Goal: Information Seeking & Learning: Stay updated

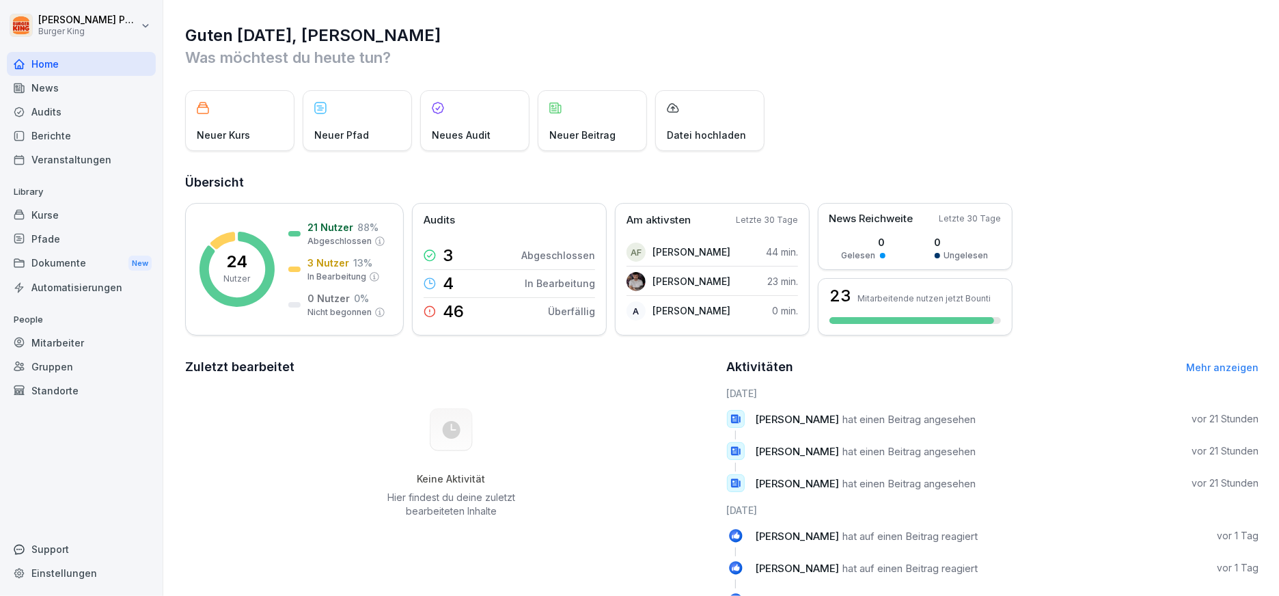
click at [61, 79] on div "News" at bounding box center [81, 88] width 149 height 24
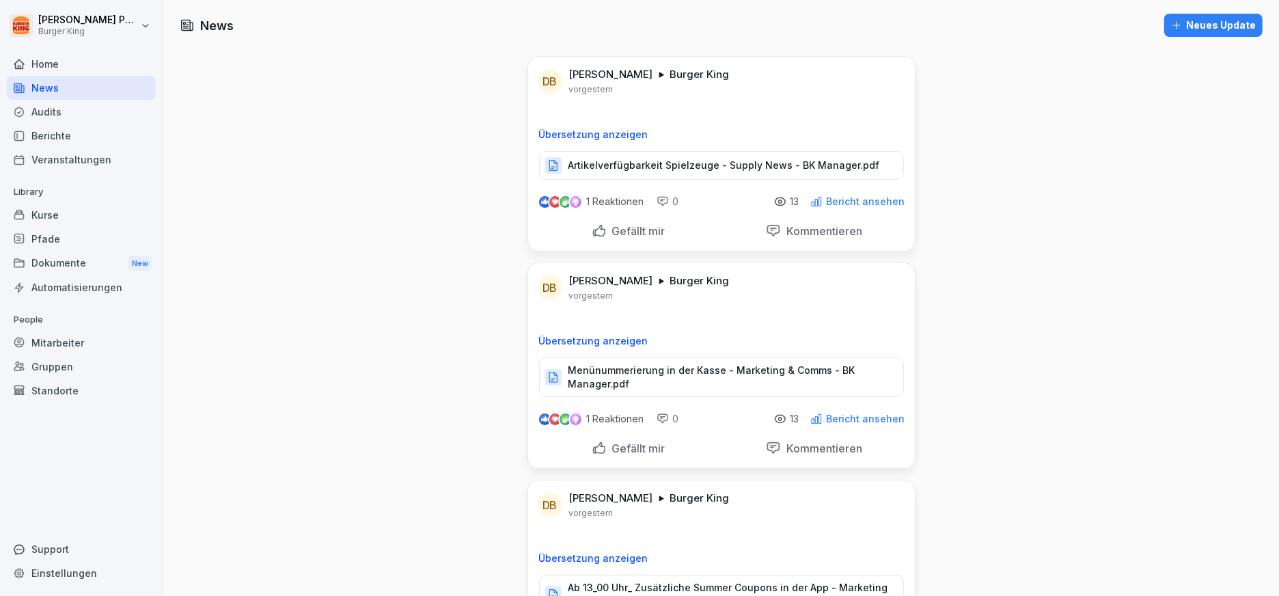
click at [670, 159] on p "Artikelverfügbarkeit Spielzeuge - Supply News - BK Manager.pdf" at bounding box center [724, 166] width 312 height 14
click at [695, 372] on p "Menünummerierung in der Kasse - Marketing & Comms - BK Manager.pdf" at bounding box center [728, 376] width 321 height 27
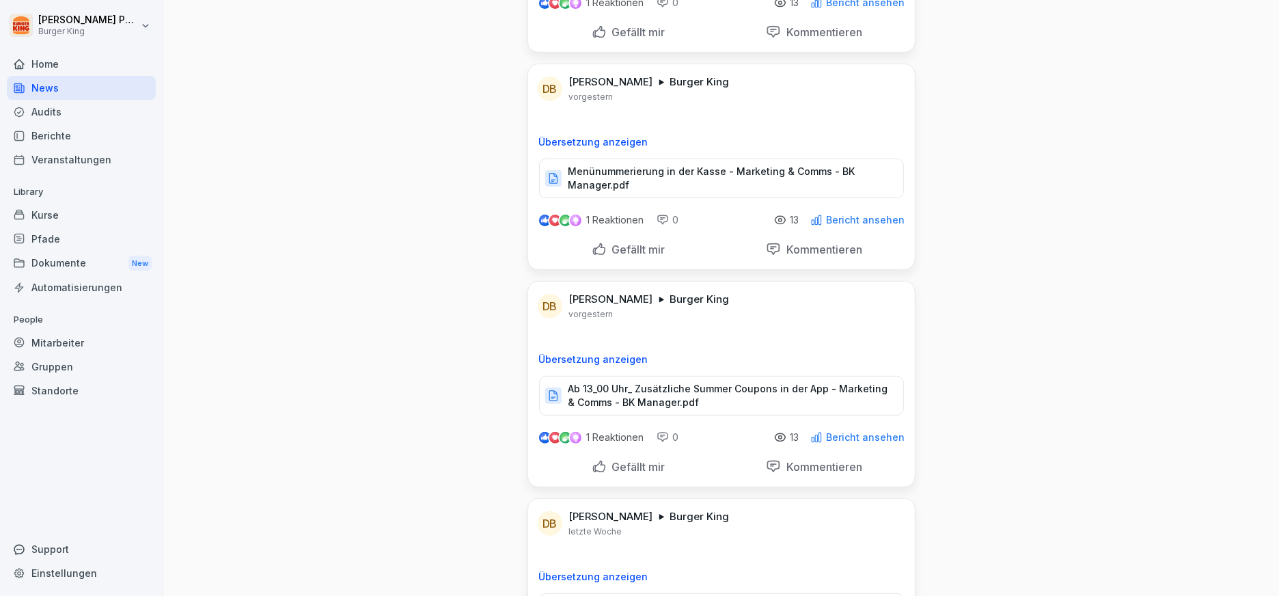
scroll to position [228, 0]
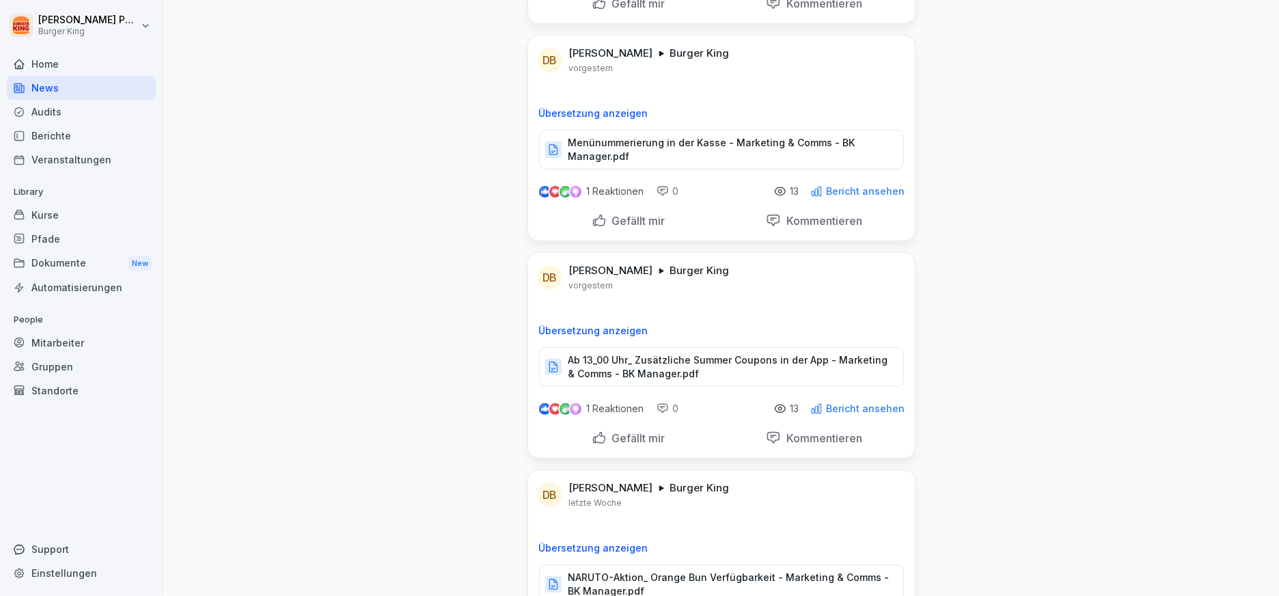
click at [650, 355] on p "Ab 13_00 Uhr_ Zusätzliche Summer Coupons in der App - Marketing & Comms - BK Ma…" at bounding box center [728, 366] width 321 height 27
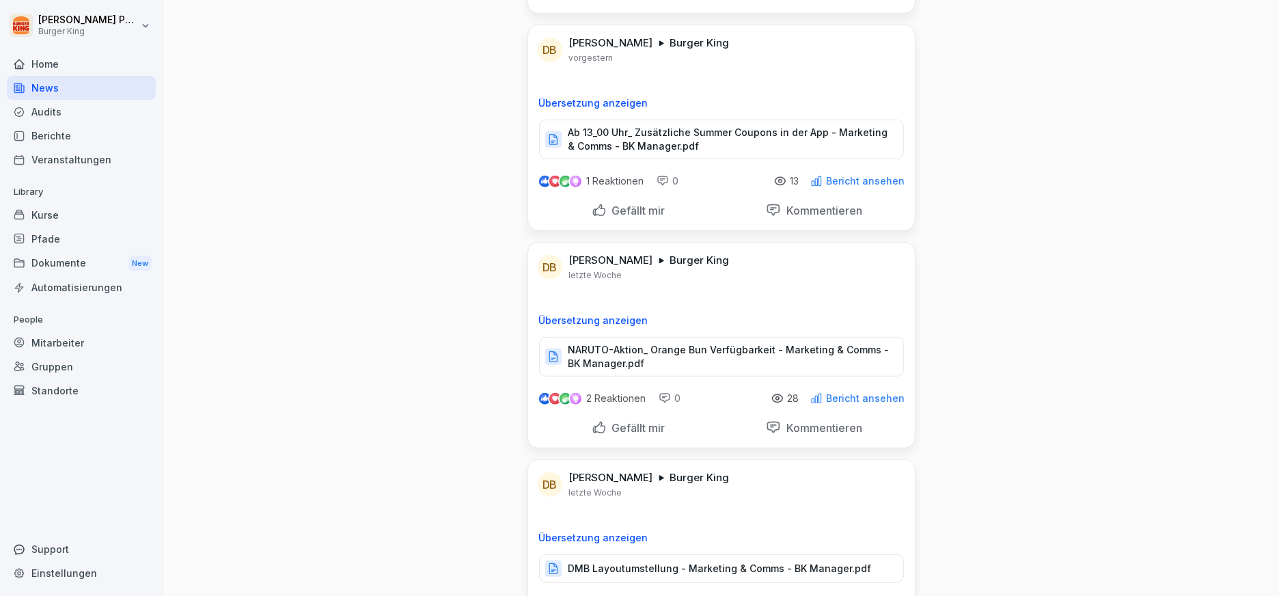
scroll to position [0, 0]
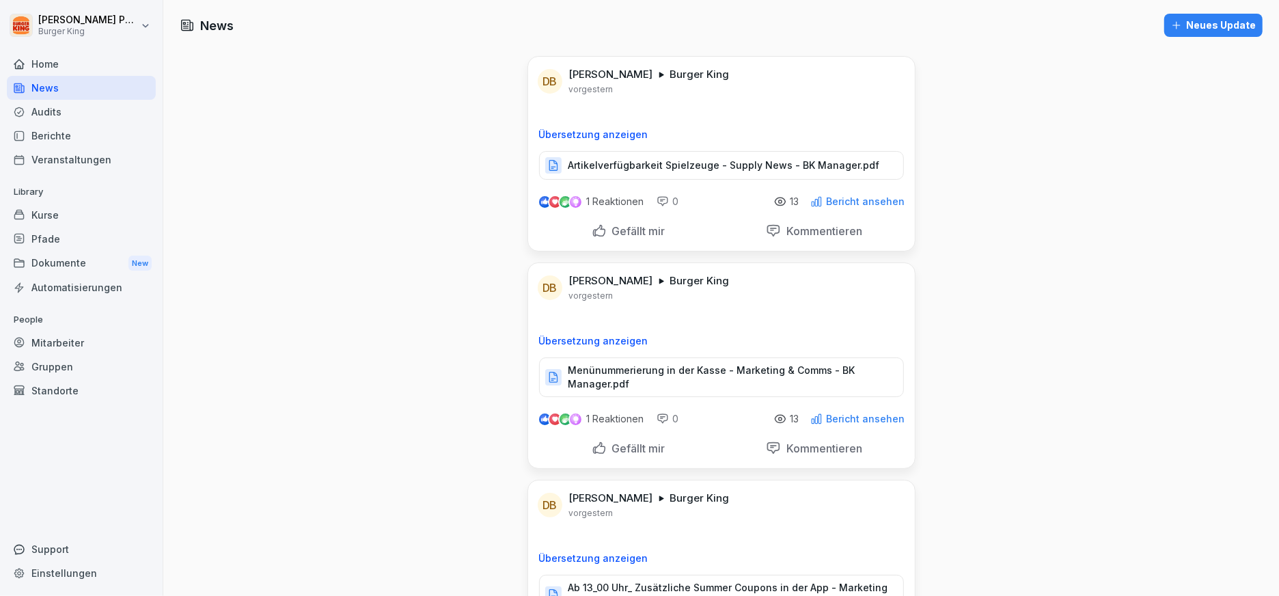
click at [61, 70] on div "Home" at bounding box center [81, 64] width 149 height 24
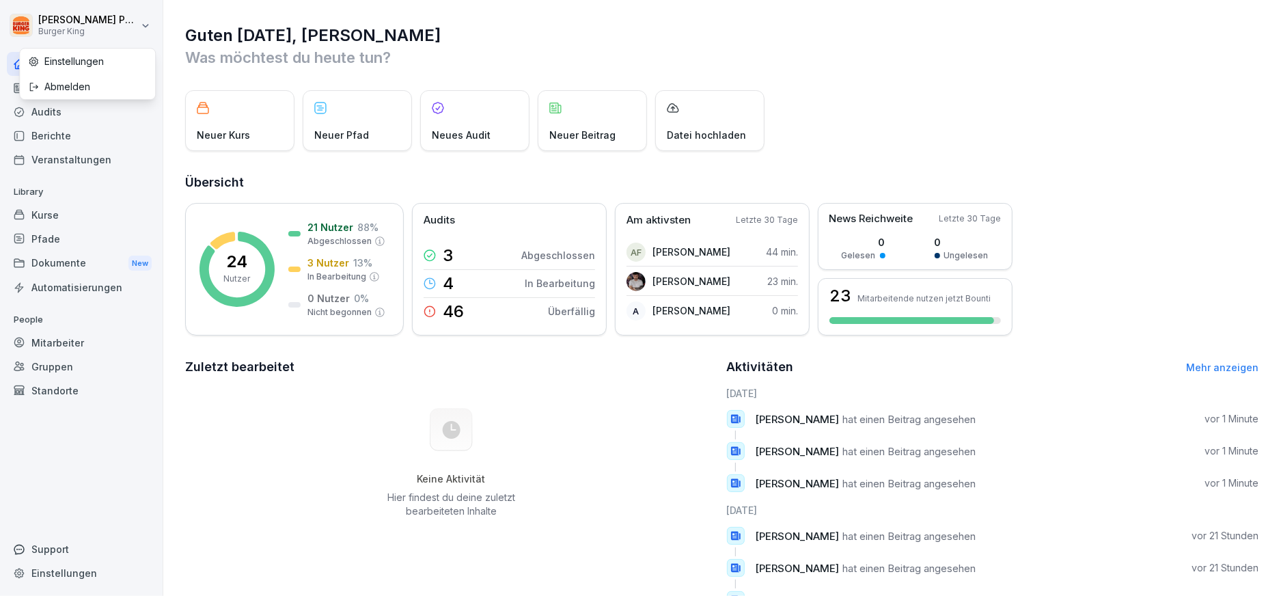
click at [106, 30] on html "[PERSON_NAME] Burger King Home News Audits Berichte Veranstaltungen Library Kur…" at bounding box center [639, 298] width 1279 height 596
click at [96, 88] on div "Abmelden" at bounding box center [87, 86] width 135 height 25
